Goal: Task Accomplishment & Management: Manage account settings

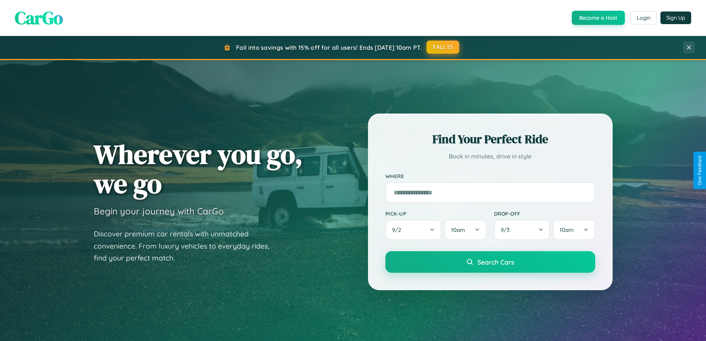
click at [443, 47] on button "FALL15" at bounding box center [443, 46] width 33 height 13
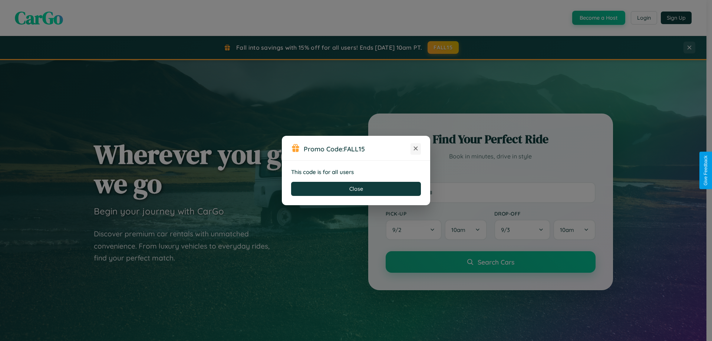
click at [415, 149] on icon at bounding box center [415, 148] width 7 height 7
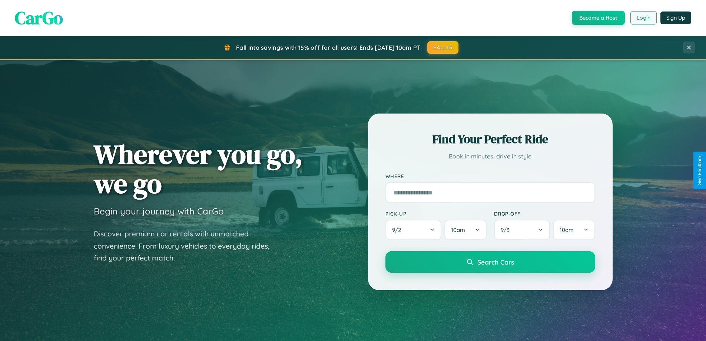
click at [643, 18] on button "Login" at bounding box center [643, 17] width 26 height 13
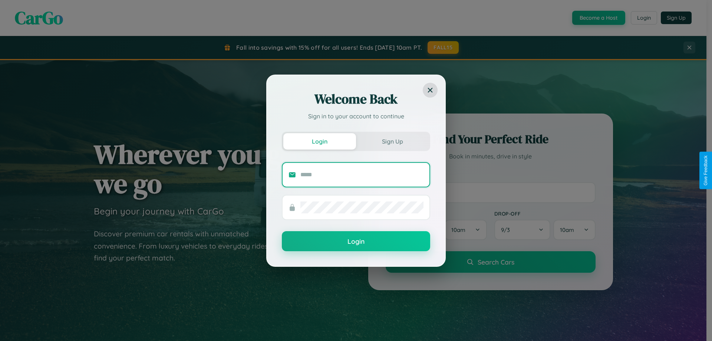
click at [362, 174] on input "text" at bounding box center [361, 175] width 123 height 12
type input "**********"
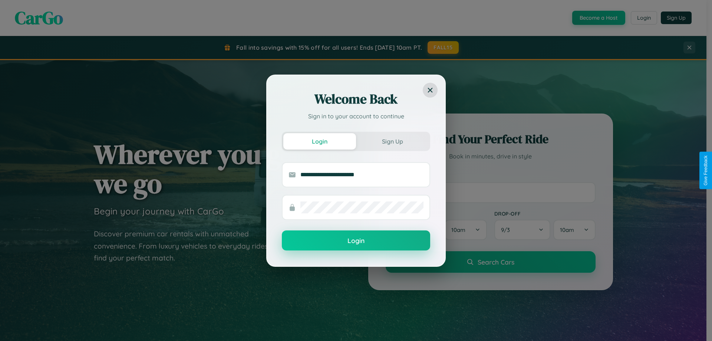
click at [356, 241] on button "Login" at bounding box center [356, 240] width 148 height 20
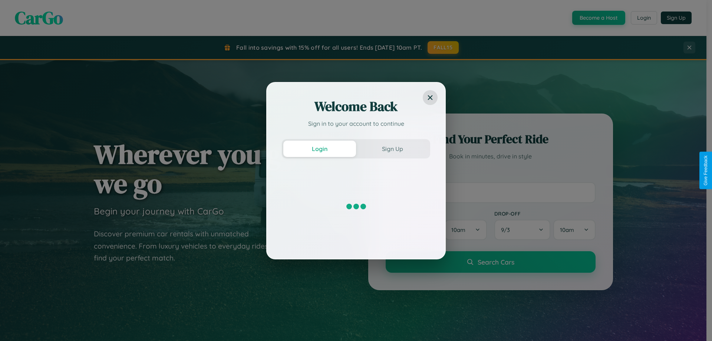
click at [443, 47] on div "Welcome Back Sign in to your account to continue Login Sign Up" at bounding box center [356, 170] width 712 height 341
